Goal: Information Seeking & Learning: Find specific fact

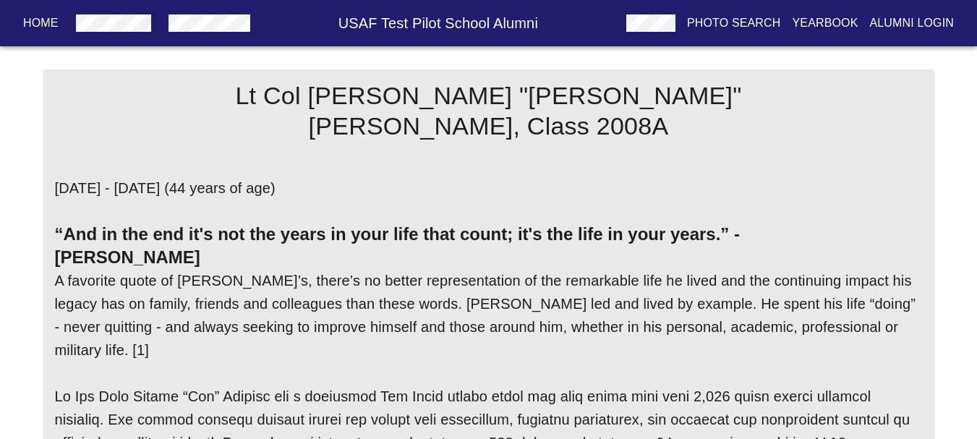
scroll to position [3111, 0]
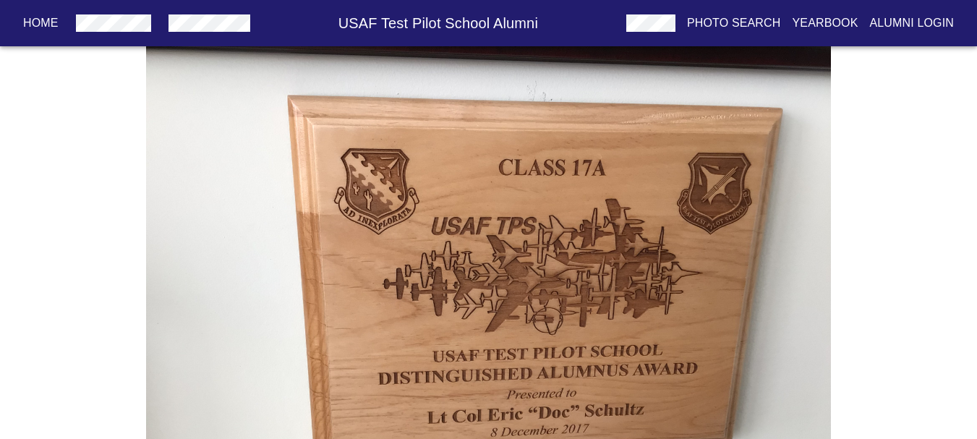
drag, startPoint x: 318, startPoint y: 153, endPoint x: 321, endPoint y: 135, distance: 17.7
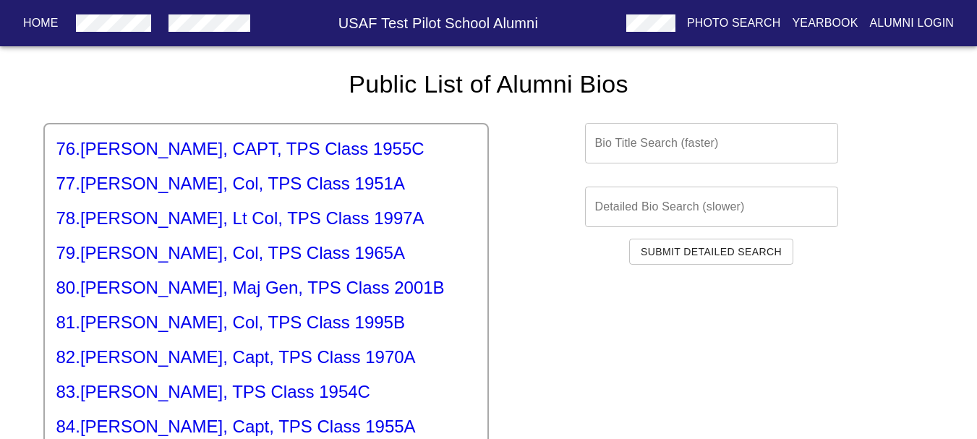
scroll to position [2676, 0]
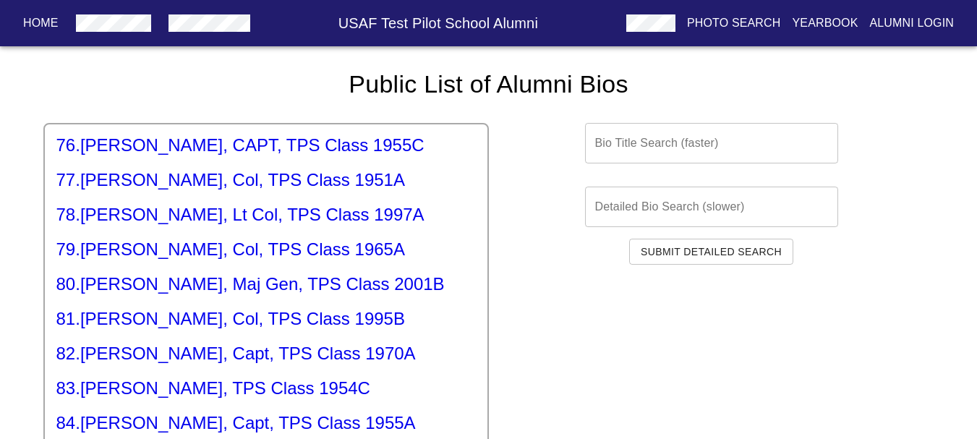
click at [169, 273] on h5 "80 . [PERSON_NAME], Maj Gen, TPS Class 2001B" at bounding box center [266, 284] width 420 height 23
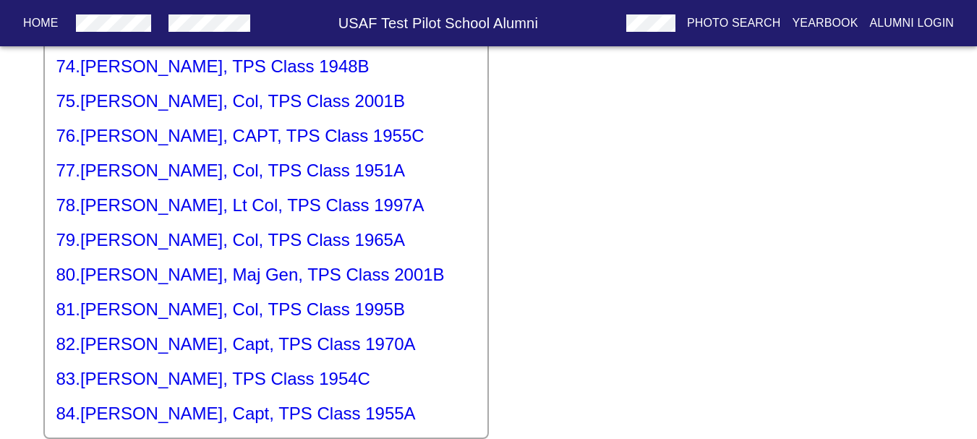
scroll to position [2387, 0]
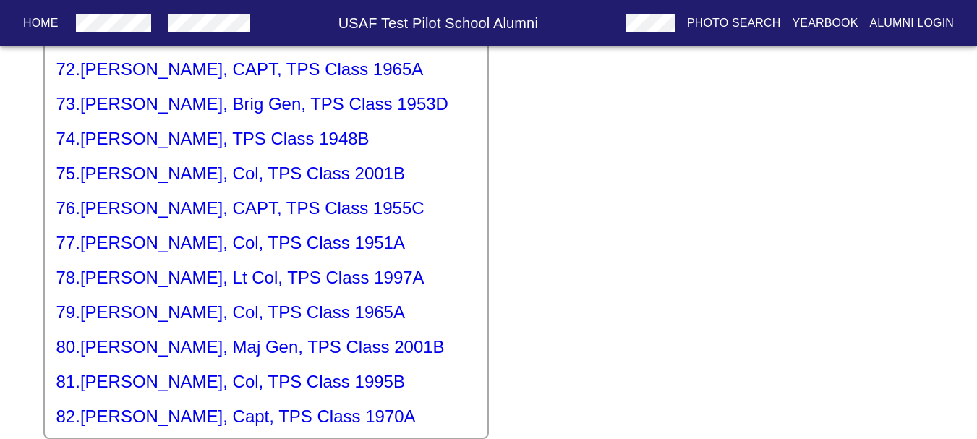
click at [305, 300] on div "1 . [PERSON_NAME], Lt Gen, TPS Class 1966B 2 . [PERSON_NAME], Maj, TPS Class 19…" at bounding box center [266, 168] width 446 height 543
click at [289, 370] on h5 "81 . [PERSON_NAME], Col, TPS Class 1995B" at bounding box center [266, 381] width 420 height 23
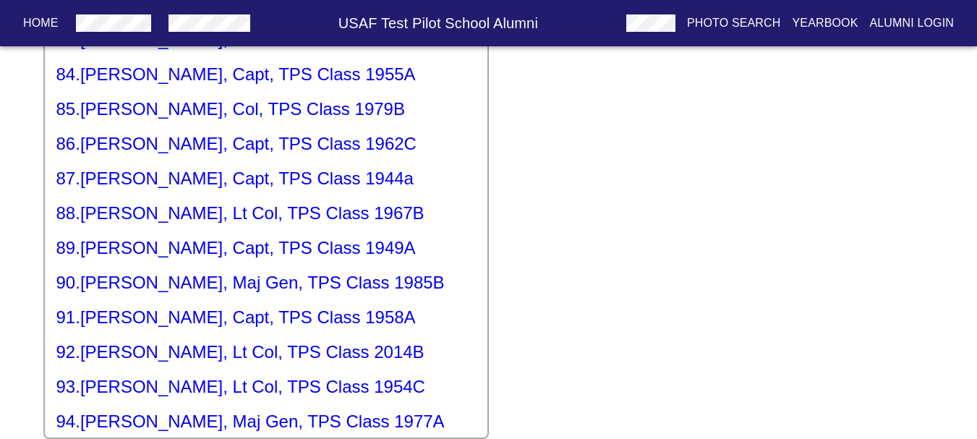
scroll to position [2821, 0]
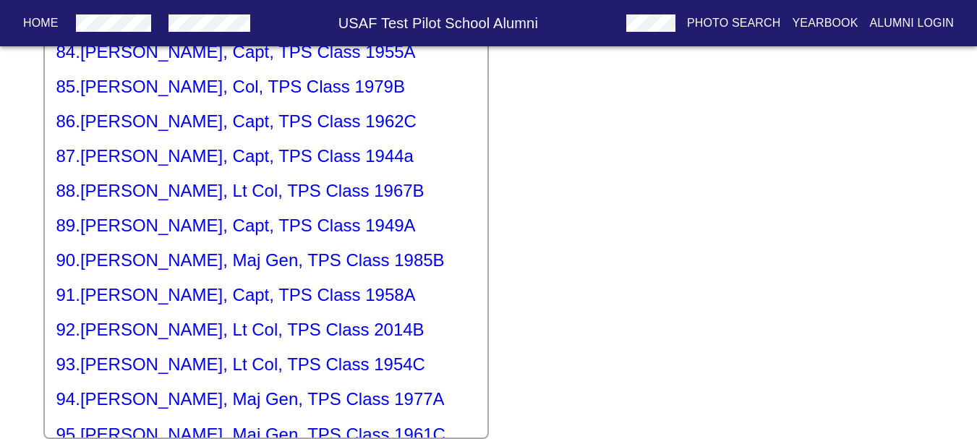
click at [316, 318] on h5 "92 . [PERSON_NAME], Lt Col, TPS Class 2014B" at bounding box center [266, 329] width 420 height 23
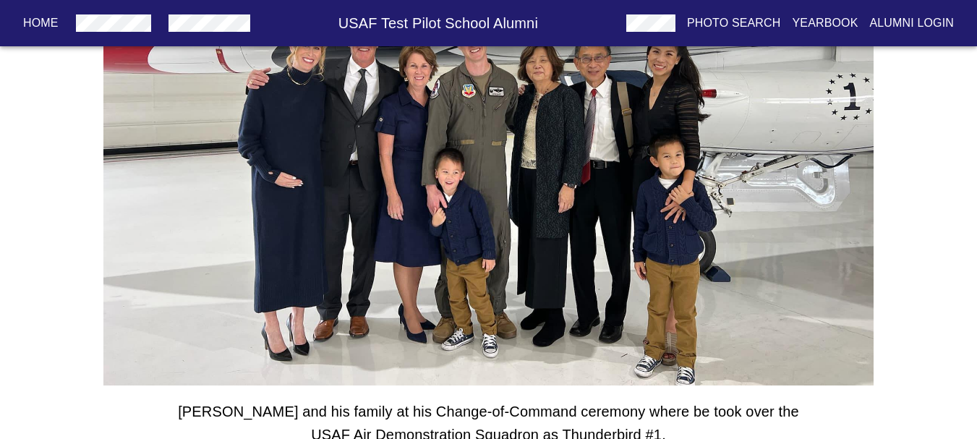
drag, startPoint x: 308, startPoint y: 244, endPoint x: 310, endPoint y: 226, distance: 18.2
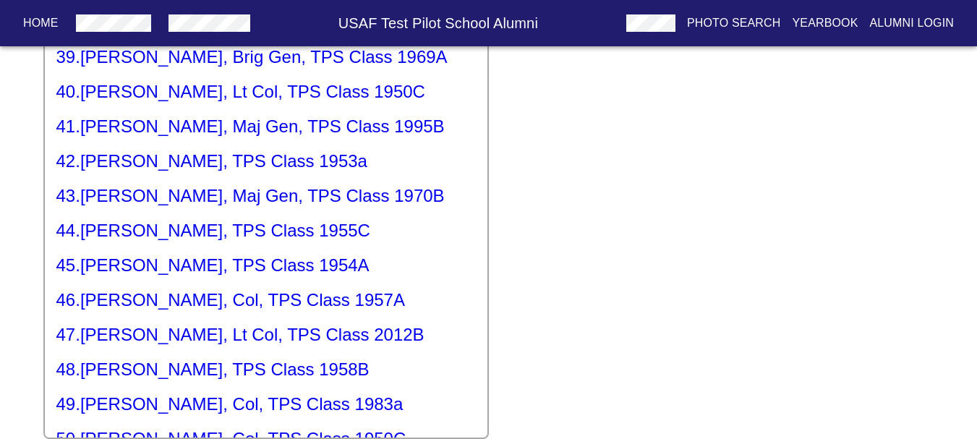
scroll to position [1319, 0]
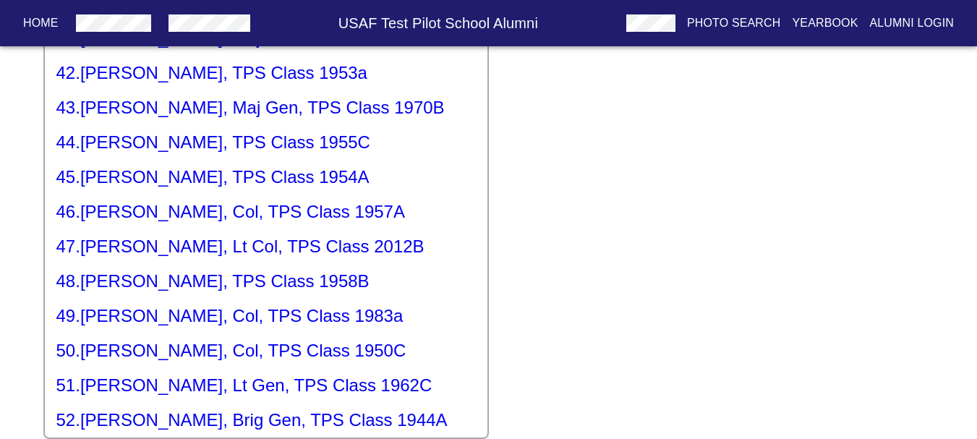
drag, startPoint x: 472, startPoint y: 237, endPoint x: 473, endPoint y: 247, distance: 9.4
click at [473, 247] on div "1 . [PERSON_NAME], Lt Gen, TPS Class 1966B 2 . [PERSON_NAME], Maj, TPS Class 19…" at bounding box center [266, 168] width 446 height 543
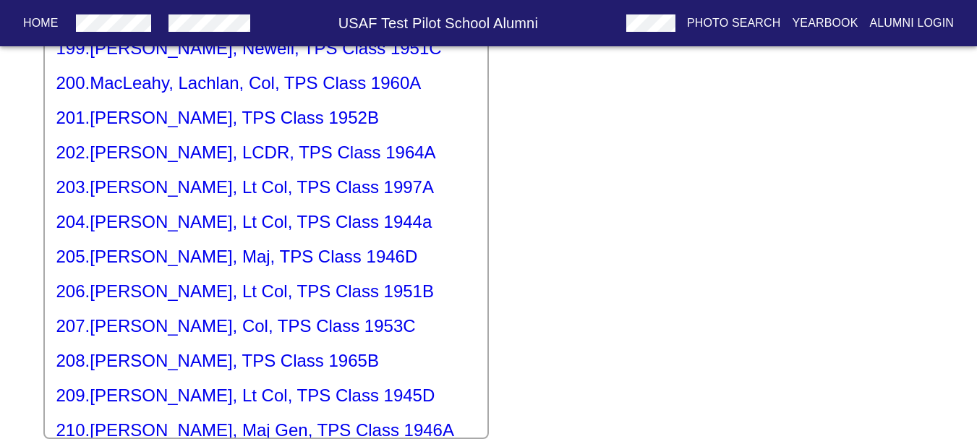
scroll to position [7106, 0]
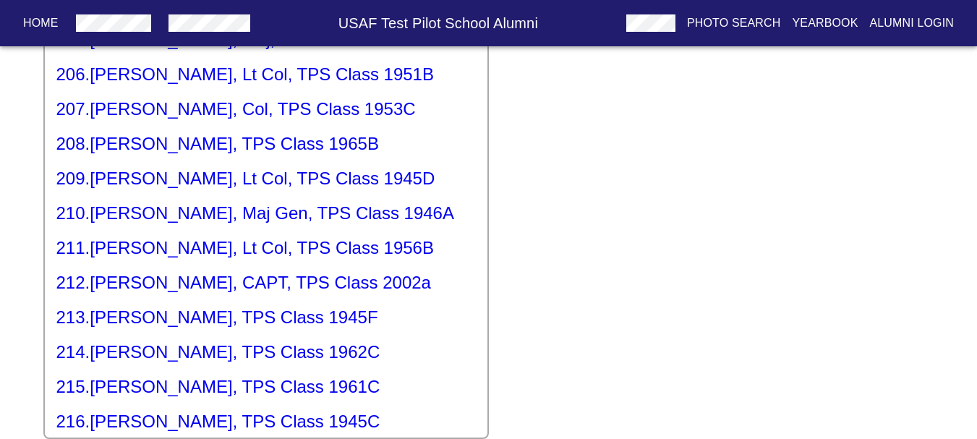
click at [380, 271] on h5 "212 . [PERSON_NAME], CAPT, TPS Class 2002a" at bounding box center [266, 282] width 420 height 23
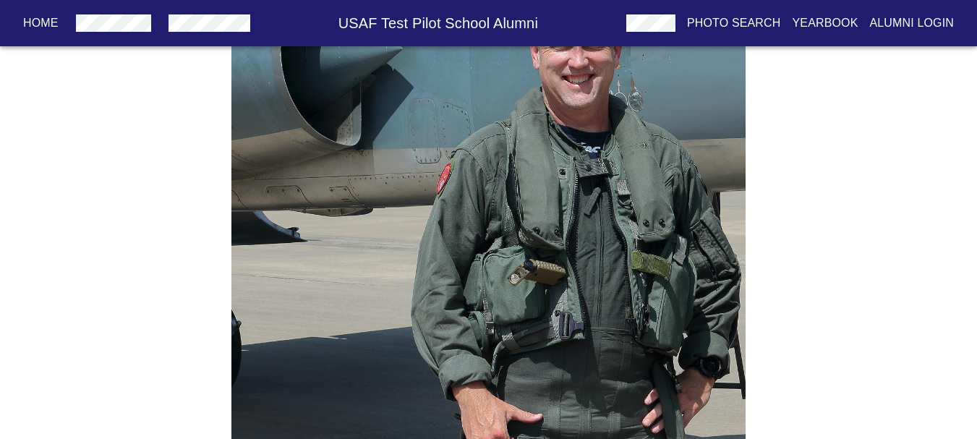
scroll to position [1615, 0]
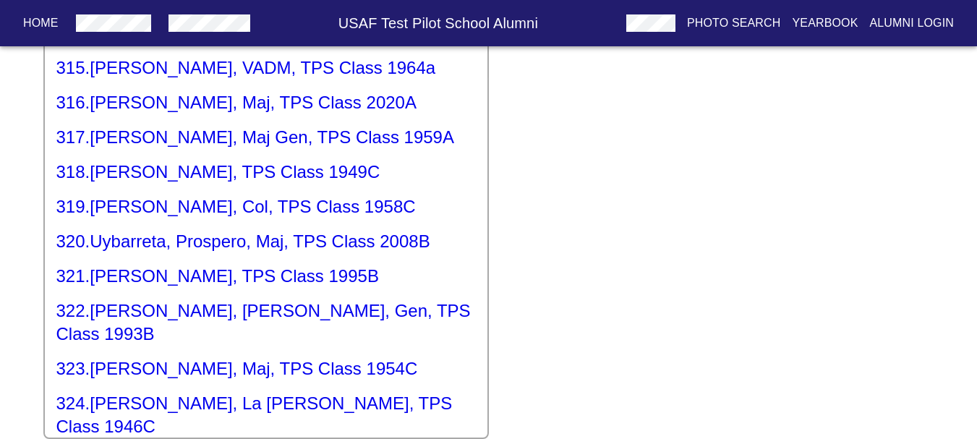
scroll to position [10851, 0]
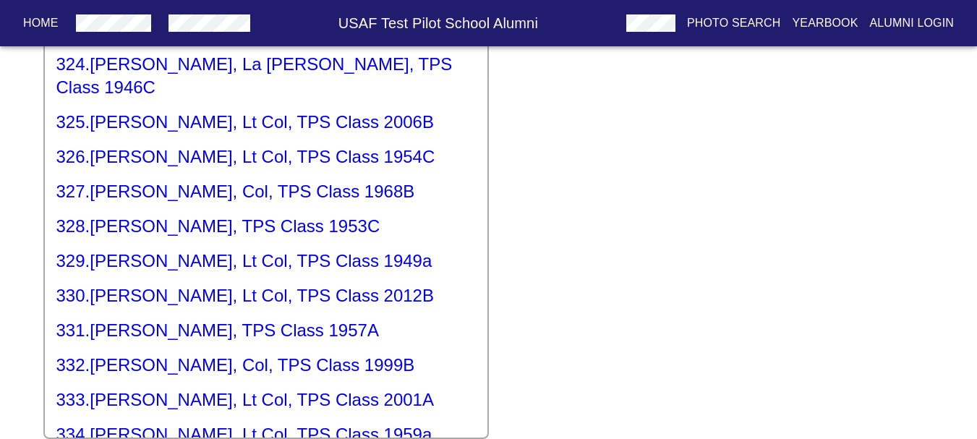
scroll to position [11402, 0]
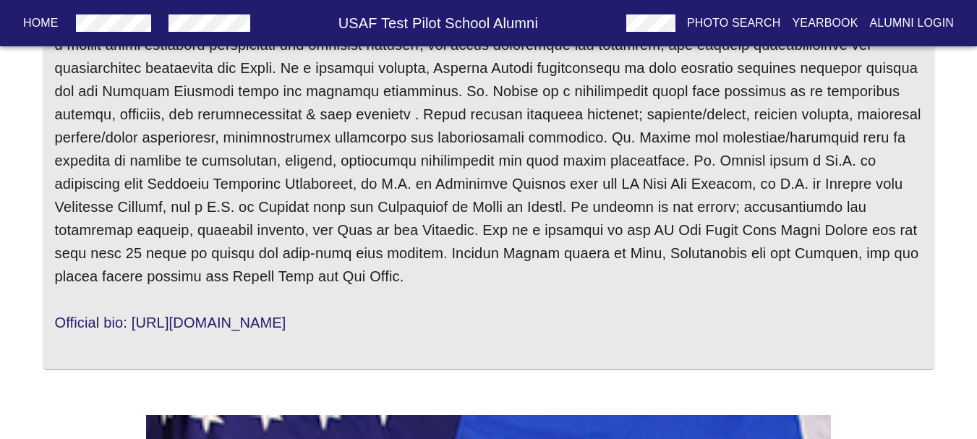
scroll to position [217, 0]
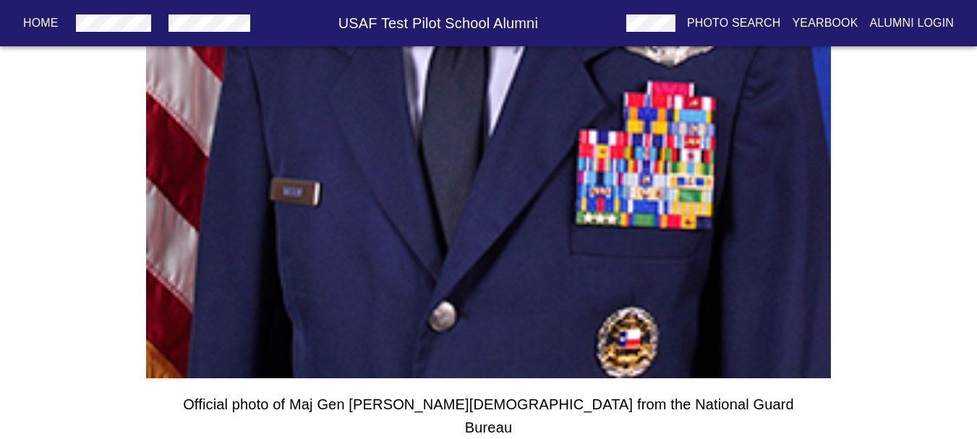
drag, startPoint x: 301, startPoint y: 258, endPoint x: 264, endPoint y: 388, distance: 135.3
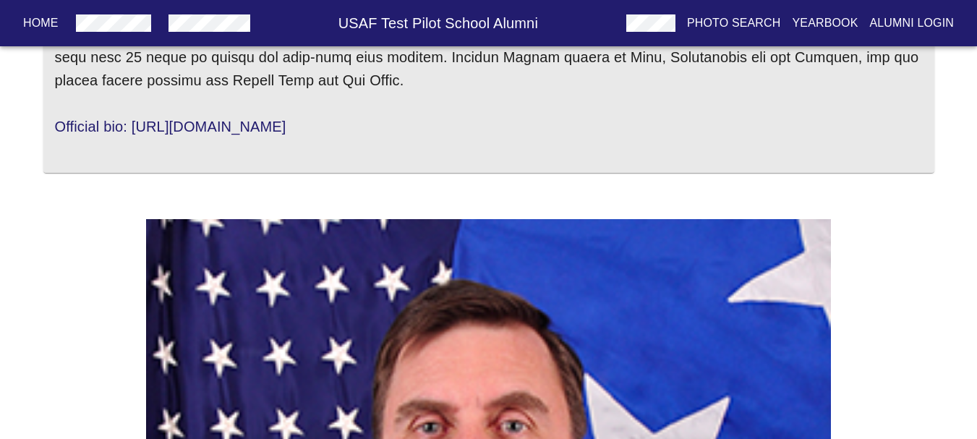
scroll to position [375, 0]
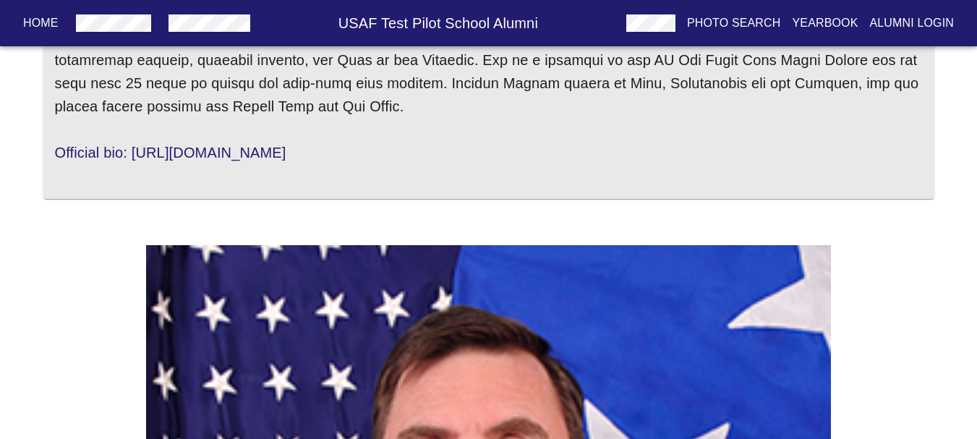
click at [286, 142] on h6 "Official bio: [URL][DOMAIN_NAME]" at bounding box center [170, 152] width 231 height 23
click at [286, 152] on link "Official bio: [URL][DOMAIN_NAME]" at bounding box center [170, 153] width 231 height 16
drag, startPoint x: 683, startPoint y: 141, endPoint x: 135, endPoint y: 148, distance: 547.6
click at [135, 148] on div "Official bio: [URL][DOMAIN_NAME]" at bounding box center [489, 152] width 868 height 23
click at [12, 244] on div "[PERSON_NAME], Ph.D., Major General USAF (ret) USAFTPS Class 90A Bio Official b…" at bounding box center [488, 428] width 977 height 1468
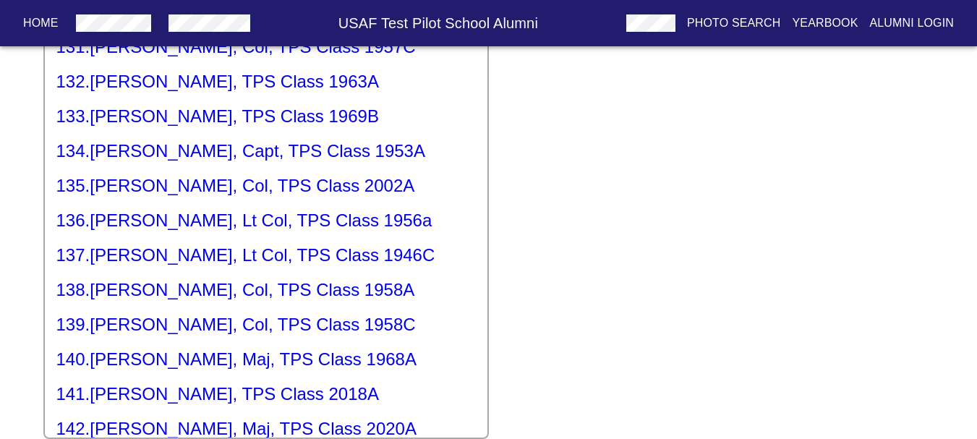
scroll to position [4485, 0]
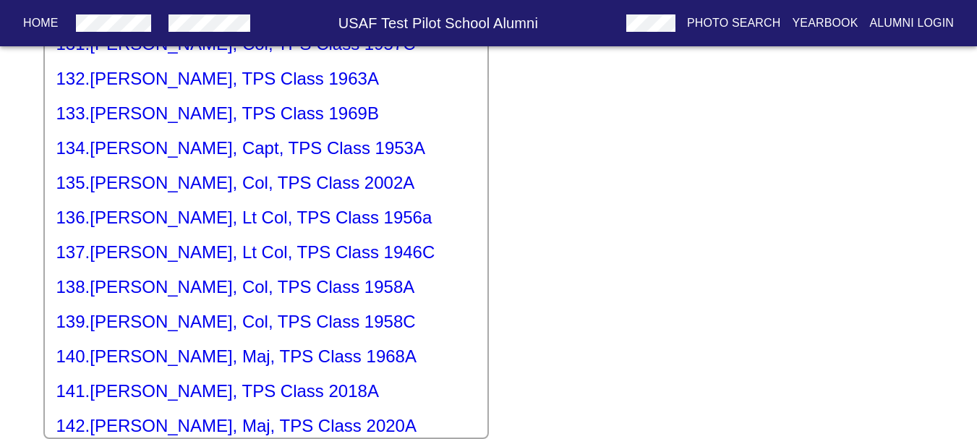
click at [252, 380] on h5 "141 . [PERSON_NAME], TPS Class 2018A" at bounding box center [266, 391] width 420 height 23
